Goal: Task Accomplishment & Management: Complete application form

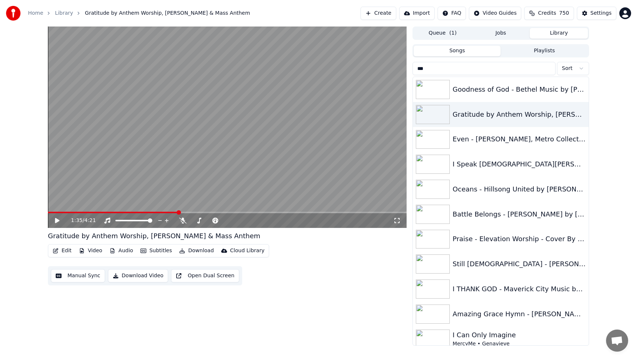
click at [383, 14] on button "Create" at bounding box center [379, 13] width 36 height 13
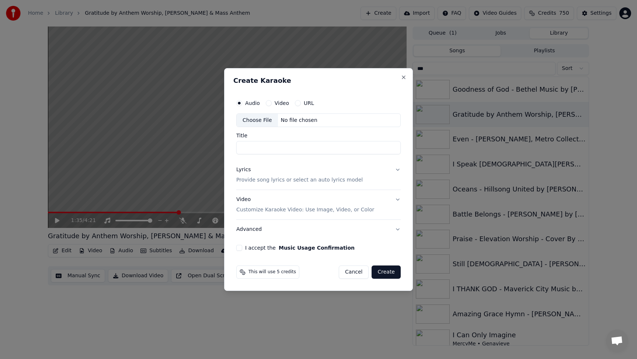
click at [264, 120] on div "Choose File" at bounding box center [257, 120] width 41 height 13
click at [292, 121] on div "No file chosen" at bounding box center [299, 120] width 42 height 7
type input "**********"
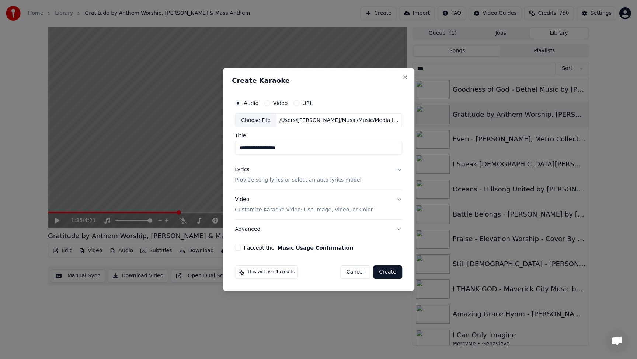
click at [243, 248] on div "I accept the Music Usage Confirmation" at bounding box center [318, 248] width 167 height 6
click at [235, 247] on div "**********" at bounding box center [318, 173] width 173 height 161
click at [238, 247] on button "I accept the Music Usage Confirmation" at bounding box center [238, 248] width 6 height 6
click at [382, 271] on button "Create" at bounding box center [387, 272] width 29 height 13
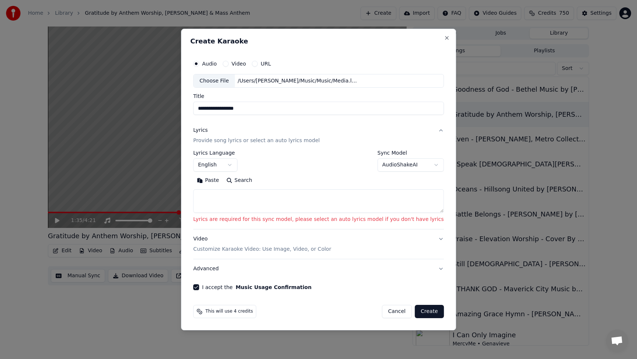
click at [244, 199] on textarea at bounding box center [318, 202] width 251 height 24
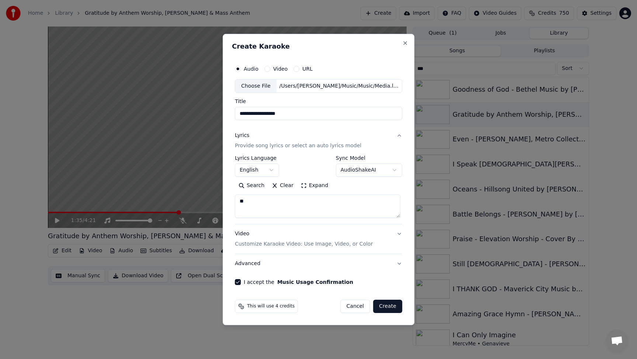
type textarea "**"
click at [386, 310] on button "Create" at bounding box center [387, 306] width 29 height 13
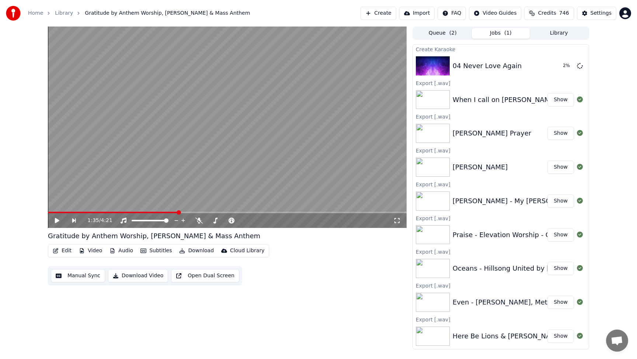
click at [384, 14] on button "Create" at bounding box center [379, 13] width 36 height 13
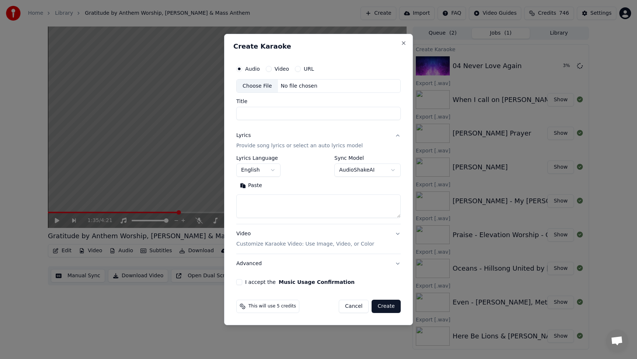
click at [298, 84] on div "No file chosen" at bounding box center [299, 86] width 42 height 7
type input "*********"
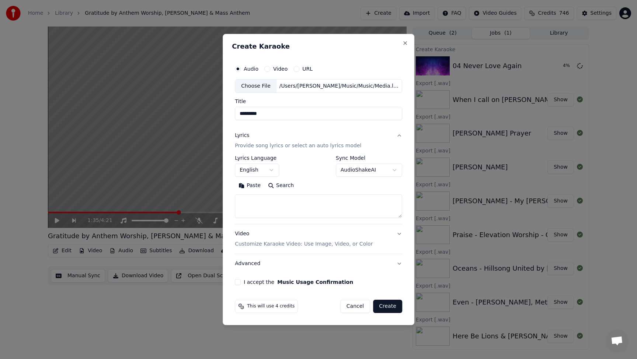
click at [255, 206] on textarea at bounding box center [318, 207] width 167 height 24
type textarea "*"
click at [241, 283] on button "I accept the Music Usage Confirmation" at bounding box center [238, 282] width 6 height 6
click at [392, 307] on button "Create" at bounding box center [387, 306] width 29 height 13
select select
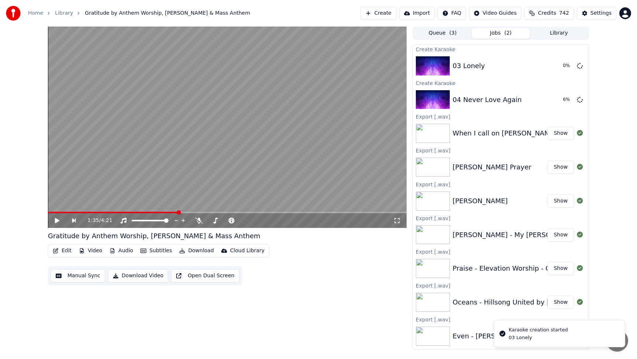
click at [383, 13] on button "Create" at bounding box center [379, 13] width 36 height 13
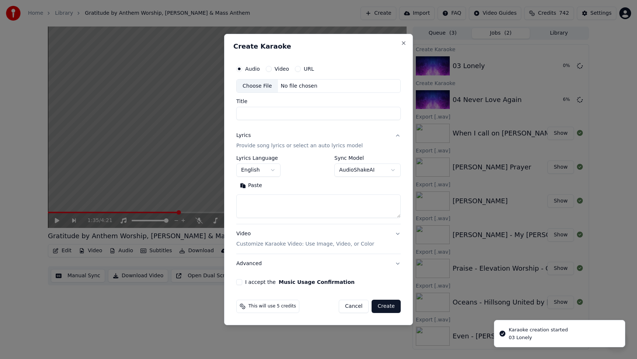
click at [294, 84] on div "No file chosen" at bounding box center [299, 86] width 42 height 7
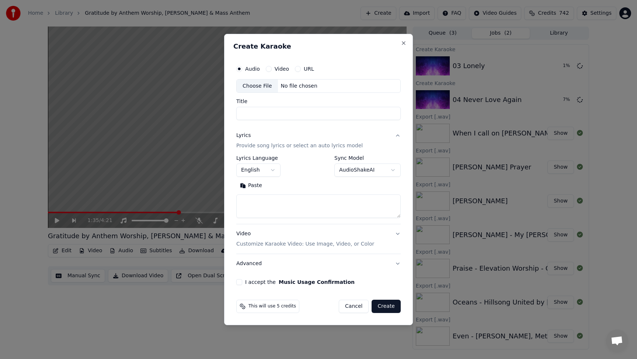
type input "**********"
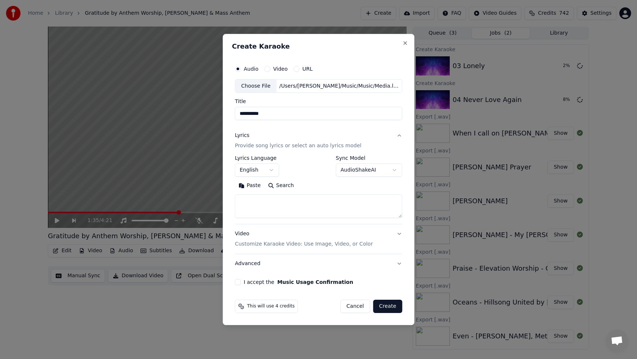
click at [247, 205] on textarea at bounding box center [318, 207] width 167 height 24
type textarea "*"
click at [239, 283] on button "I accept the Music Usage Confirmation" at bounding box center [238, 282] width 6 height 6
click at [381, 305] on button "Create" at bounding box center [387, 306] width 29 height 13
select select
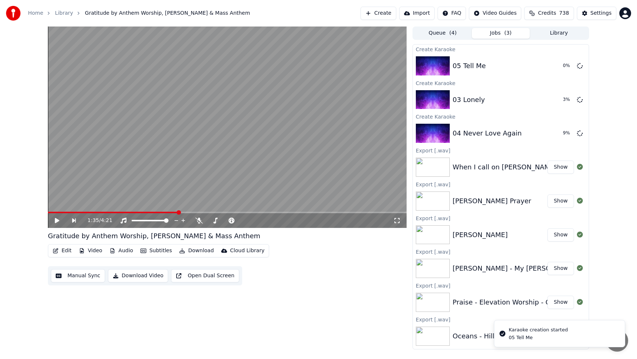
click at [381, 13] on button "Create" at bounding box center [379, 13] width 36 height 13
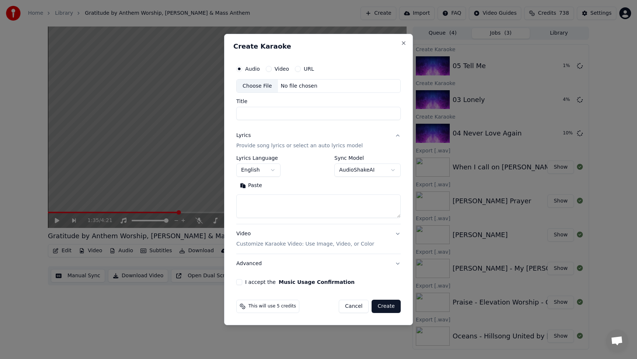
click at [300, 86] on div "No file chosen" at bounding box center [299, 86] width 42 height 7
type input "**********"
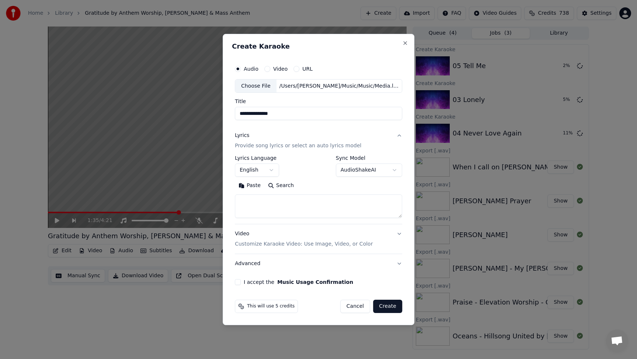
click at [236, 281] on button "I accept the Music Usage Confirmation" at bounding box center [238, 282] width 6 height 6
click at [389, 307] on button "Create" at bounding box center [387, 306] width 29 height 13
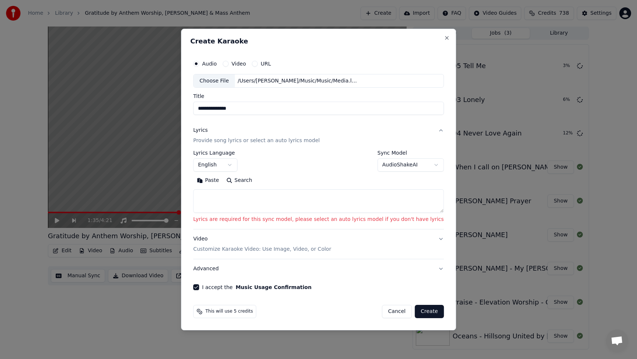
click at [235, 200] on textarea at bounding box center [318, 202] width 251 height 24
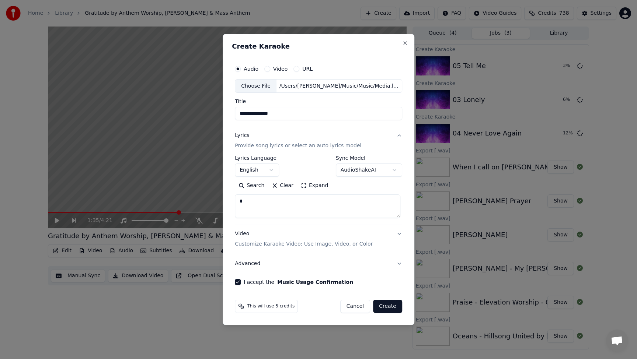
type textarea "*"
click at [386, 306] on button "Create" at bounding box center [387, 306] width 29 height 13
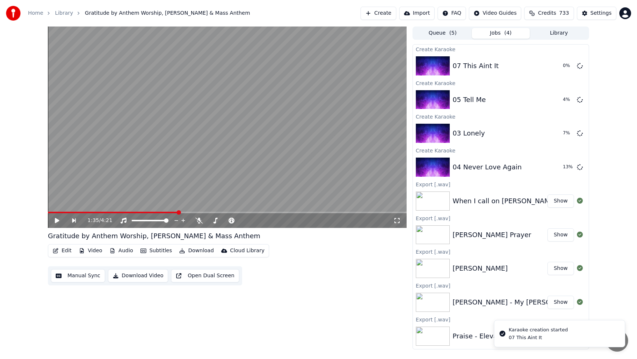
click at [389, 14] on button "Create" at bounding box center [379, 13] width 36 height 13
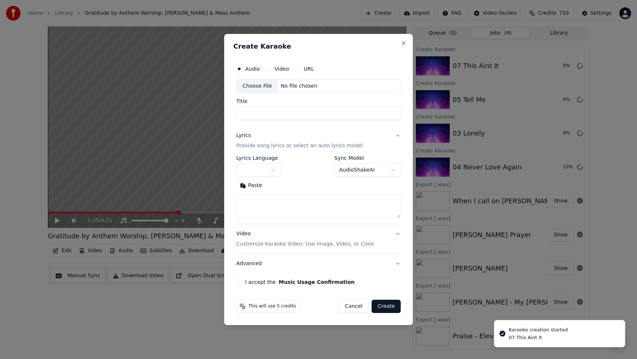
click at [300, 87] on div "No file chosen" at bounding box center [299, 86] width 42 height 7
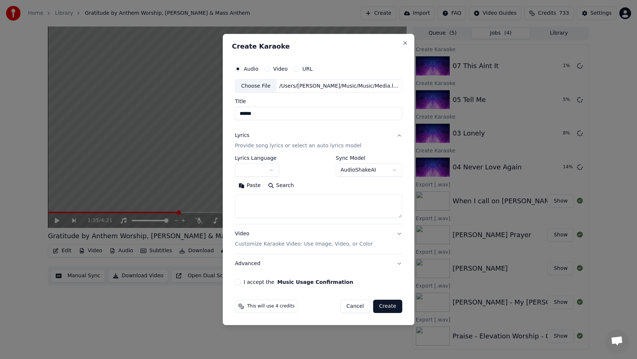
type input "******"
click at [251, 201] on textarea at bounding box center [318, 207] width 167 height 24
type textarea "*"
click at [240, 279] on div "**********" at bounding box center [318, 174] width 173 height 230
click at [240, 285] on button "I accept the Music Usage Confirmation" at bounding box center [238, 282] width 6 height 6
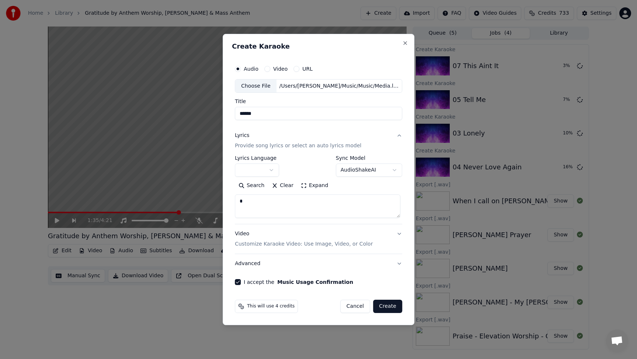
click at [387, 306] on button "Create" at bounding box center [387, 306] width 29 height 13
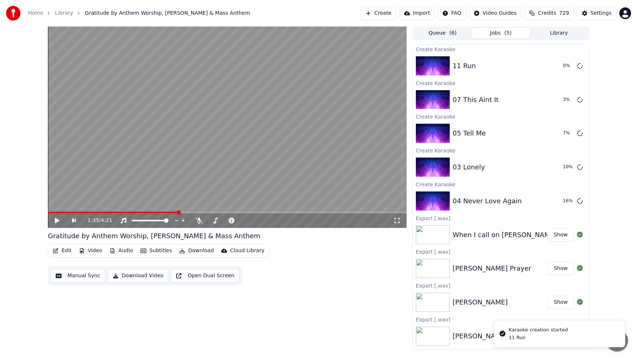
click at [390, 13] on button "Create" at bounding box center [379, 13] width 36 height 13
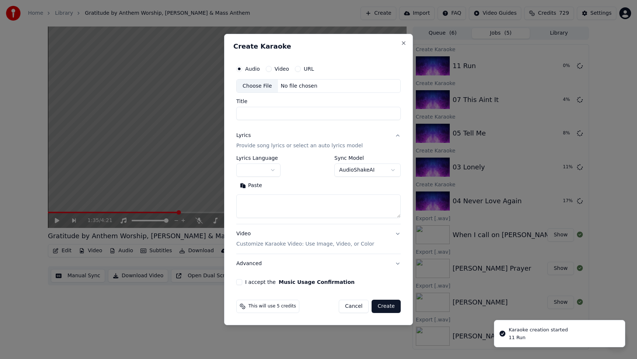
click at [296, 83] on div "No file chosen" at bounding box center [299, 86] width 42 height 7
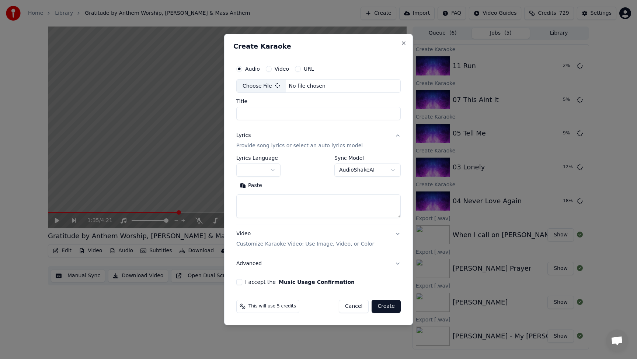
type input "**********"
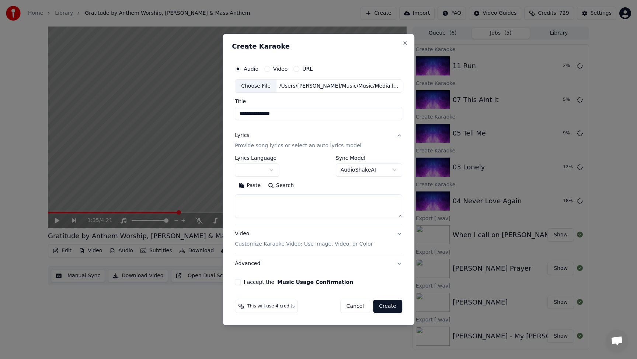
click at [245, 203] on textarea at bounding box center [318, 207] width 167 height 24
type textarea "*"
click at [239, 282] on button "I accept the Music Usage Confirmation" at bounding box center [238, 282] width 6 height 6
click at [384, 307] on button "Create" at bounding box center [387, 306] width 29 height 13
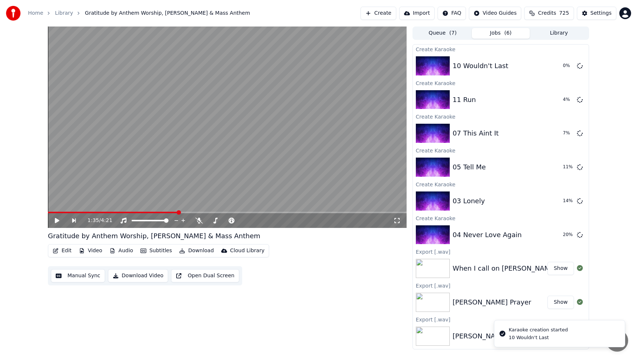
click at [391, 13] on button "Create" at bounding box center [379, 13] width 36 height 13
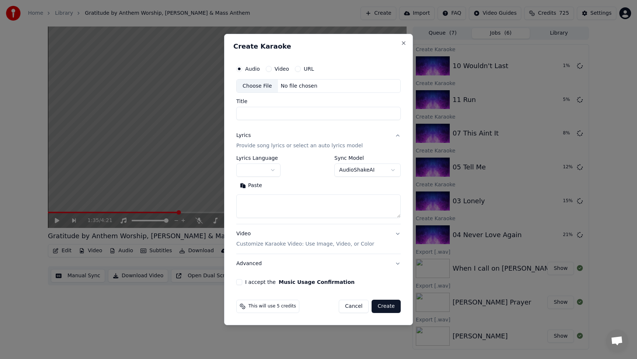
click at [307, 87] on div "No file chosen" at bounding box center [299, 86] width 42 height 7
type input "**********"
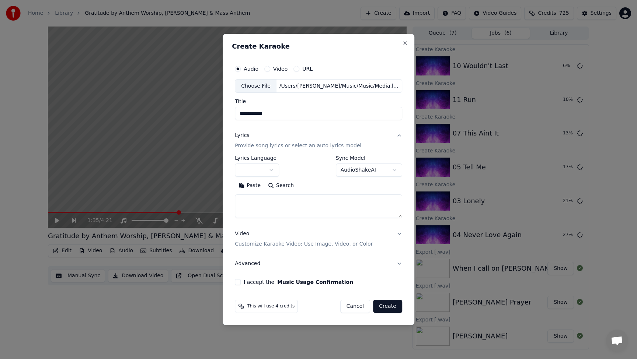
click at [245, 208] on textarea at bounding box center [318, 207] width 167 height 24
type textarea "*"
click at [241, 283] on button "I accept the Music Usage Confirmation" at bounding box center [238, 282] width 6 height 6
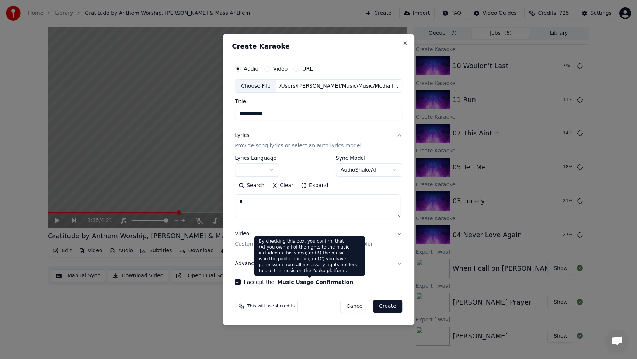
click at [389, 308] on button "Create" at bounding box center [387, 306] width 29 height 13
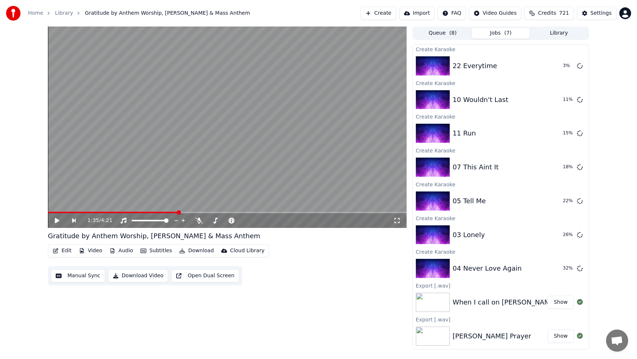
click at [555, 32] on button "Library" at bounding box center [559, 33] width 58 height 11
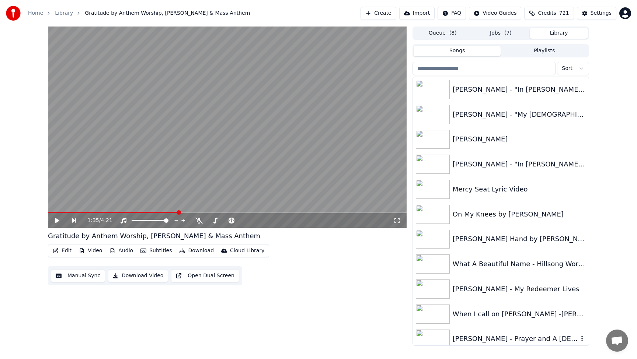
click at [489, 337] on div "[PERSON_NAME] - Prayer and A [DEMOGRAPHIC_DATA]" at bounding box center [516, 339] width 126 height 10
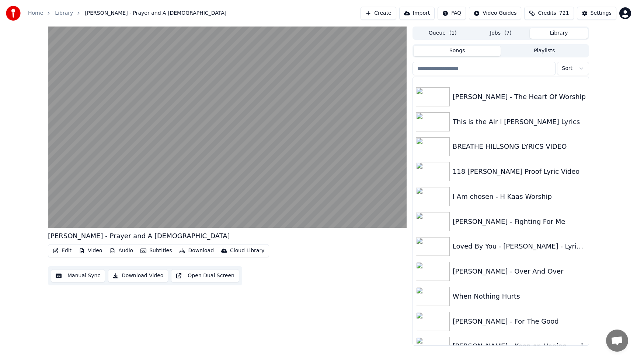
scroll to position [900, 0]
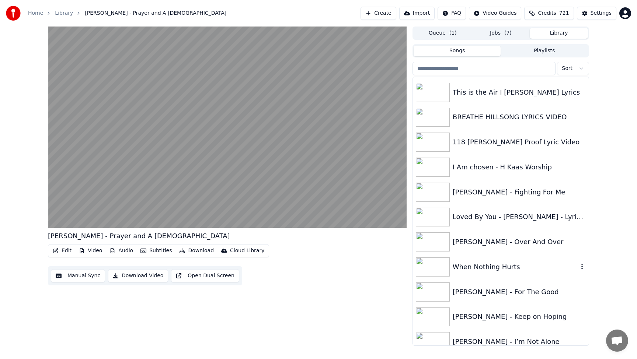
click at [475, 150] on div "118 [PERSON_NAME] Proof Lyric Video" at bounding box center [501, 142] width 176 height 25
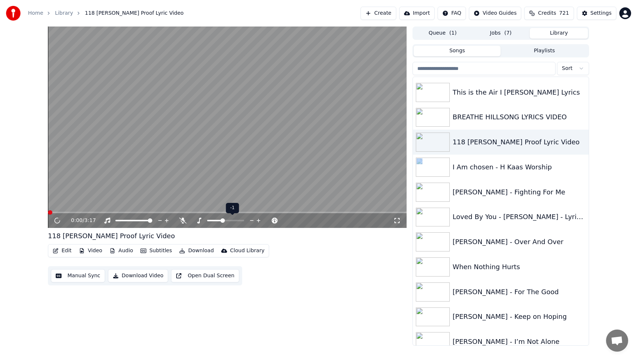
click at [252, 221] on icon at bounding box center [251, 220] width 7 height 7
click at [251, 220] on icon at bounding box center [251, 220] width 7 height 7
click at [258, 222] on icon at bounding box center [258, 220] width 7 height 7
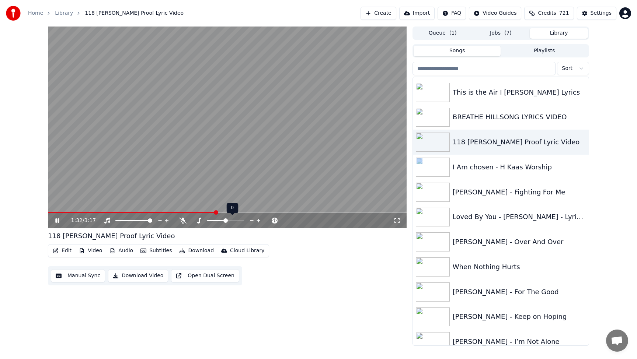
click at [258, 222] on icon at bounding box center [258, 220] width 7 height 7
click at [488, 193] on div "[PERSON_NAME] - Fighting For Me" at bounding box center [516, 192] width 126 height 10
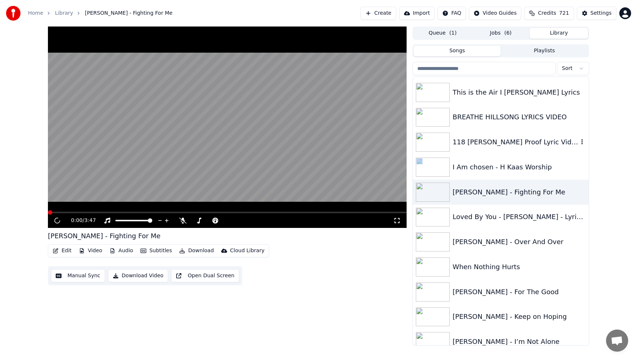
click at [477, 142] on div "118 [PERSON_NAME] Proof Lyric Video" at bounding box center [516, 142] width 126 height 10
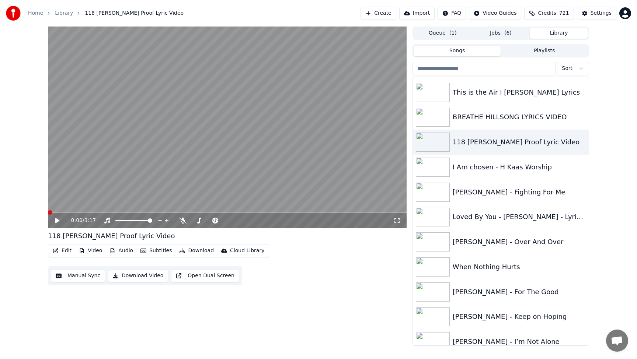
click at [55, 221] on icon at bounding box center [57, 220] width 4 height 5
click at [258, 221] on icon at bounding box center [258, 220] width 7 height 7
click at [216, 115] on video at bounding box center [227, 128] width 359 height 202
click at [600, 270] on div "0:39 / 3:17 118 [PERSON_NAME] Proof Lyric Video Edit Video Audio Subtitles Down…" at bounding box center [318, 187] width 637 height 320
click at [554, 299] on div "[PERSON_NAME] - For The Good" at bounding box center [501, 292] width 176 height 25
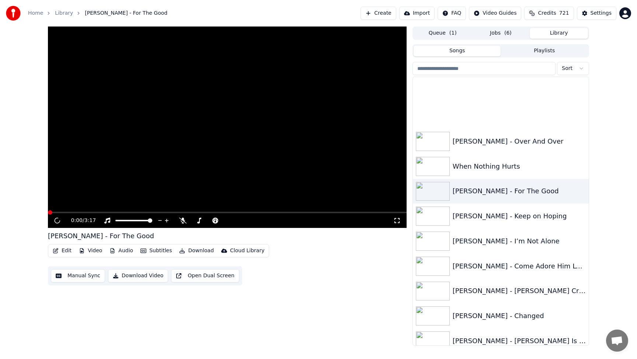
scroll to position [1121, 0]
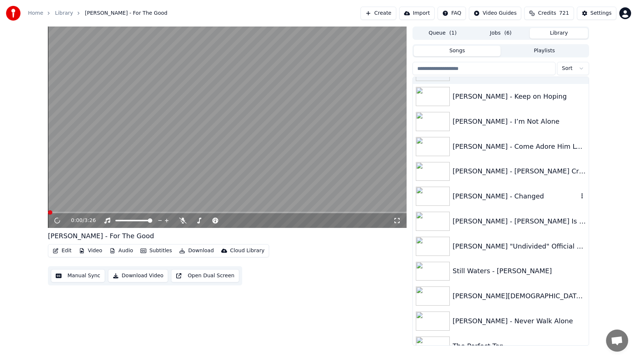
click at [513, 198] on div "[PERSON_NAME] - Changed" at bounding box center [516, 196] width 126 height 10
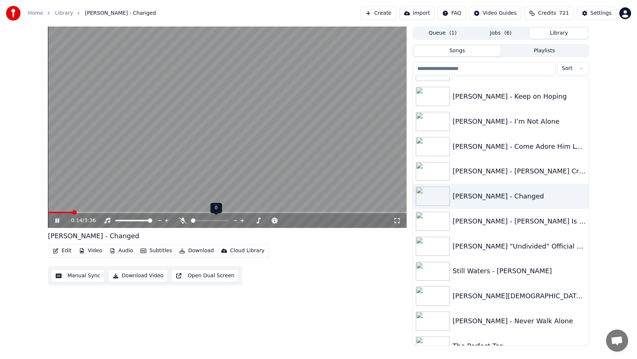
click at [184, 222] on icon at bounding box center [182, 221] width 7 height 6
click at [182, 223] on icon at bounding box center [183, 221] width 4 height 6
click at [177, 150] on video at bounding box center [227, 128] width 359 height 202
click at [49, 213] on span at bounding box center [49, 212] width 2 height 1
click at [60, 220] on icon at bounding box center [62, 221] width 17 height 6
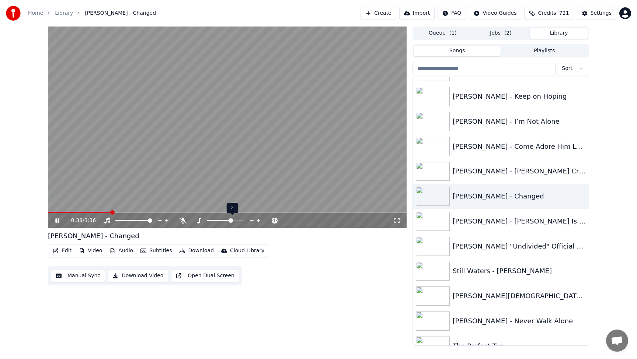
click at [252, 220] on icon at bounding box center [252, 220] width 4 height 1
click at [257, 220] on icon at bounding box center [258, 220] width 7 height 7
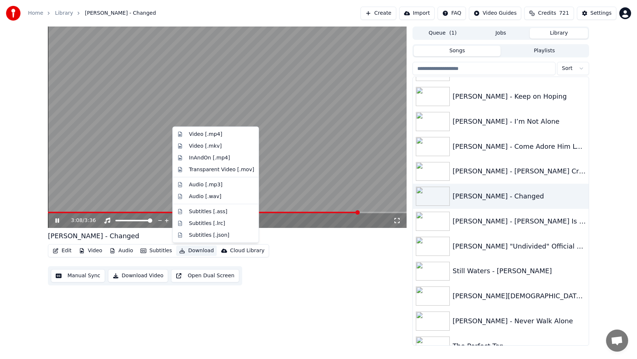
click at [191, 250] on button "Download" at bounding box center [196, 251] width 41 height 10
click at [203, 194] on div "Audio [.wav]" at bounding box center [205, 196] width 32 height 7
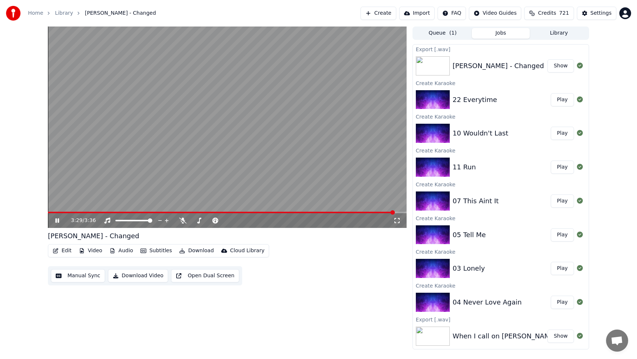
click at [560, 34] on button "Library" at bounding box center [559, 33] width 58 height 11
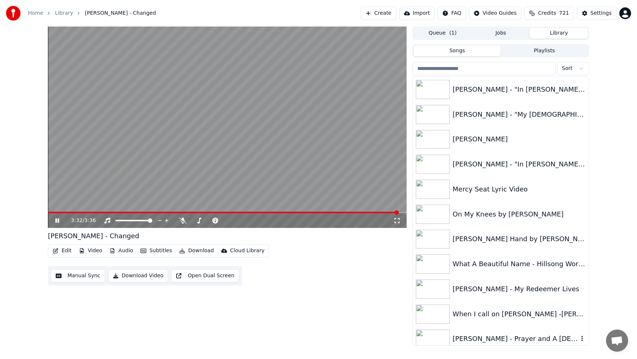
click at [491, 341] on div "[PERSON_NAME] - Prayer and A [DEMOGRAPHIC_DATA]" at bounding box center [516, 339] width 126 height 10
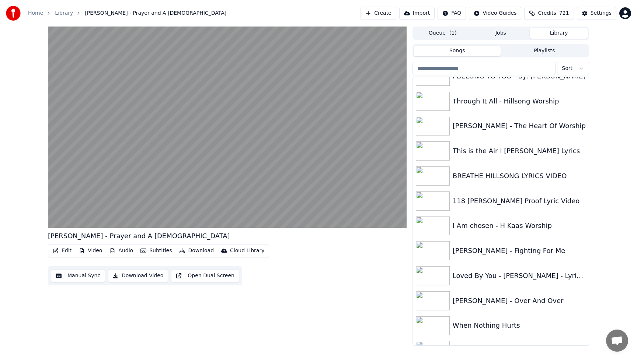
scroll to position [855, 0]
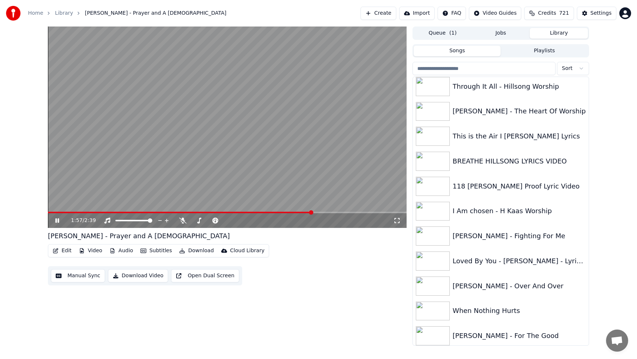
click at [195, 125] on video at bounding box center [227, 128] width 359 height 202
click at [496, 35] on button "Jobs" at bounding box center [501, 33] width 58 height 11
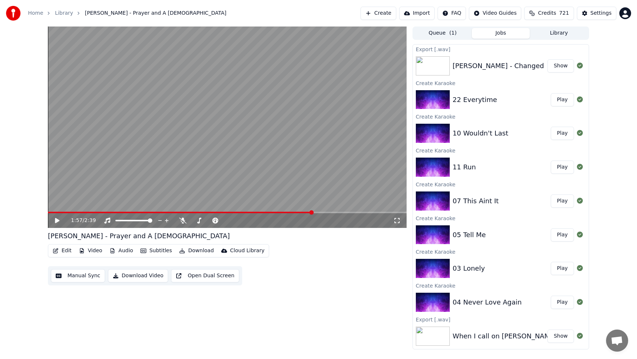
click at [562, 298] on button "Play" at bounding box center [562, 302] width 23 height 13
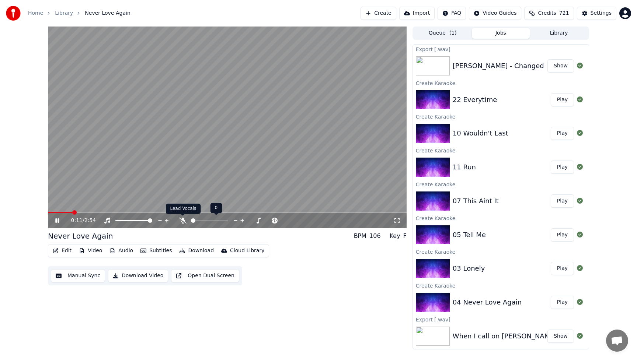
click at [182, 218] on icon at bounding box center [182, 221] width 7 height 6
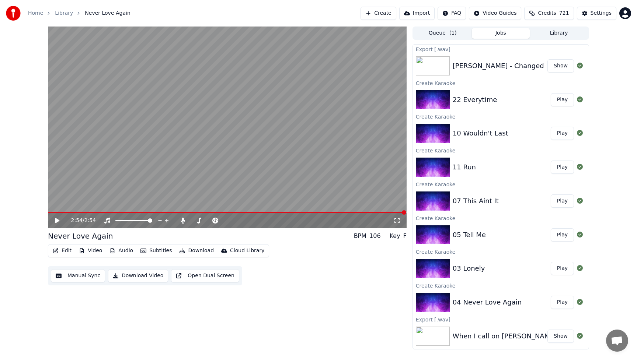
click at [563, 271] on button "Play" at bounding box center [562, 268] width 23 height 13
click at [563, 203] on button "Play" at bounding box center [562, 201] width 23 height 13
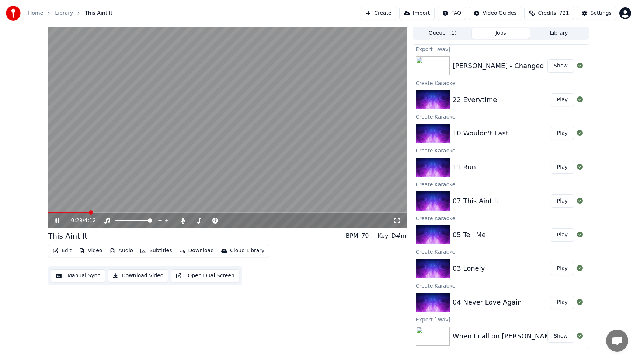
click at [351, 135] on video at bounding box center [227, 128] width 359 height 202
click at [562, 303] on button "Play" at bounding box center [562, 302] width 23 height 13
click at [364, 167] on video at bounding box center [227, 128] width 359 height 202
drag, startPoint x: 364, startPoint y: 167, endPoint x: 402, endPoint y: 133, distance: 51.5
click at [402, 133] on video at bounding box center [227, 128] width 359 height 202
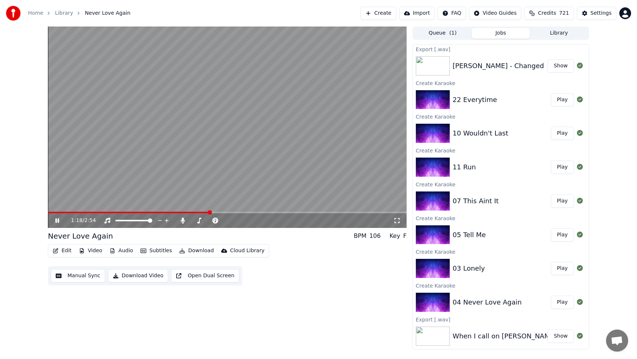
click at [308, 123] on video at bounding box center [227, 128] width 359 height 202
